Goal: Check status: Check status

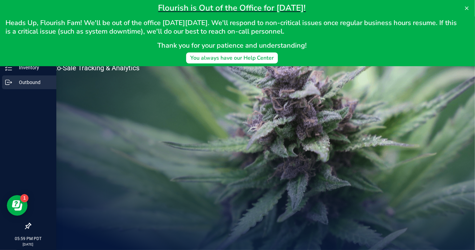
click at [11, 81] on icon at bounding box center [8, 82] width 7 height 7
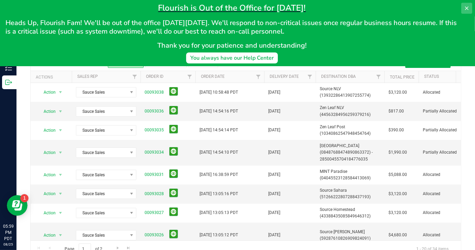
click at [466, 11] on icon at bounding box center [466, 7] width 5 height 5
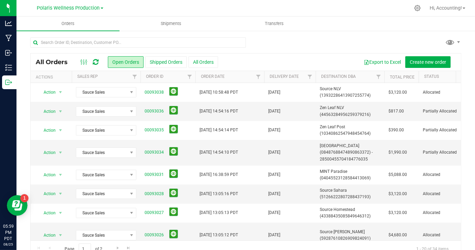
click at [214, 69] on div "All Orders Open Orders Shipped Orders All Orders Export to Excel Create new ord…" at bounding box center [246, 62] width 431 height 17
click at [210, 64] on button "All Orders" at bounding box center [204, 62] width 30 height 12
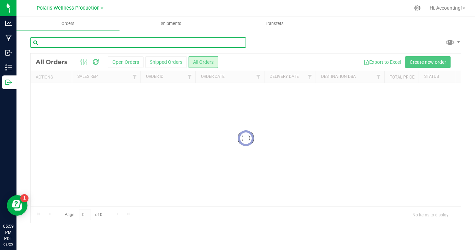
click at [203, 41] on input "text" at bounding box center [138, 42] width 216 height 10
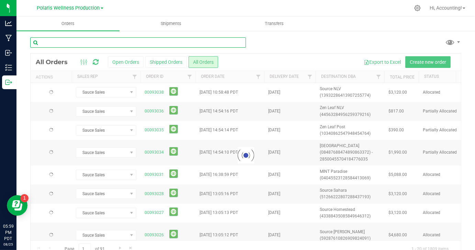
paste input "TL2507061"
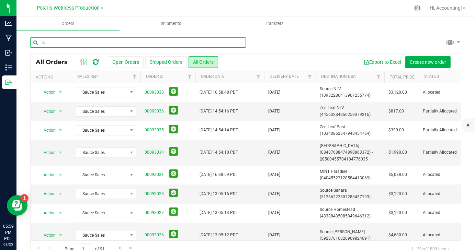
type input "T"
type input "00093024"
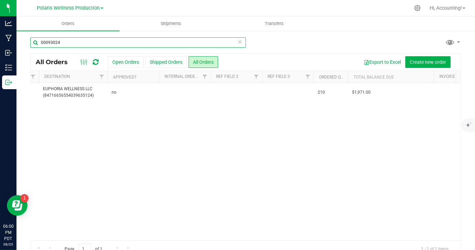
scroll to position [0, 603]
